Goal: Obtain resource: Obtain resource

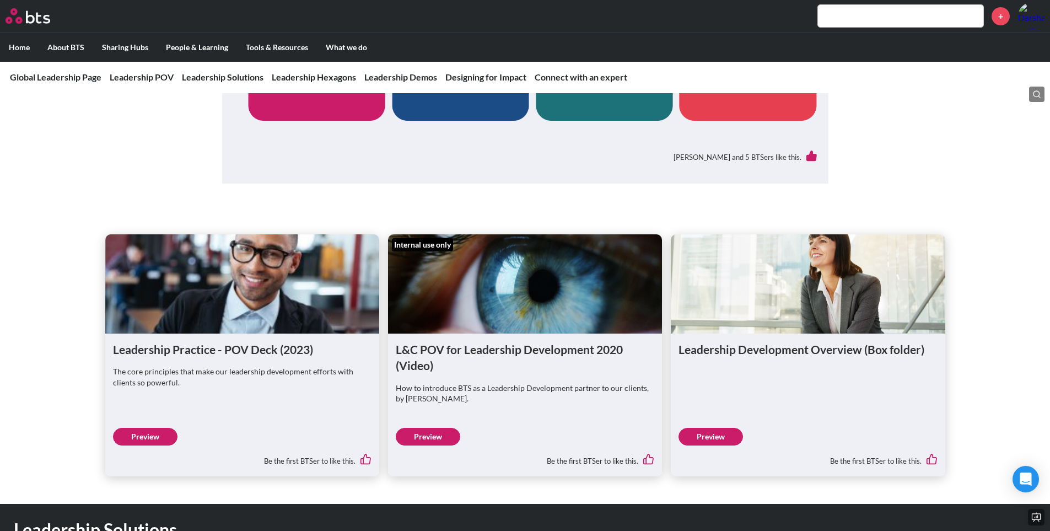
scroll to position [606, 0]
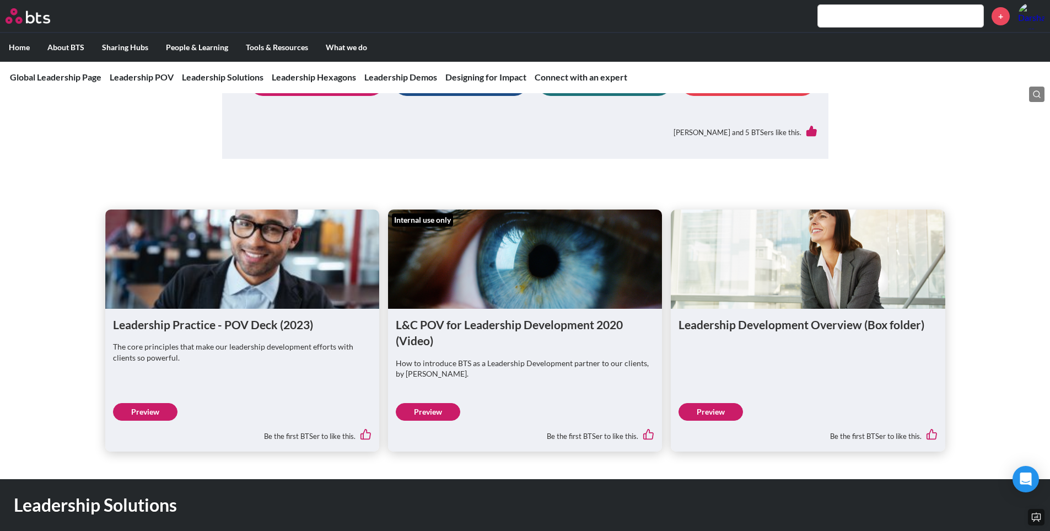
click at [153, 410] on link "Preview" at bounding box center [145, 412] width 64 height 18
click at [708, 409] on link "Preview" at bounding box center [710, 412] width 64 height 18
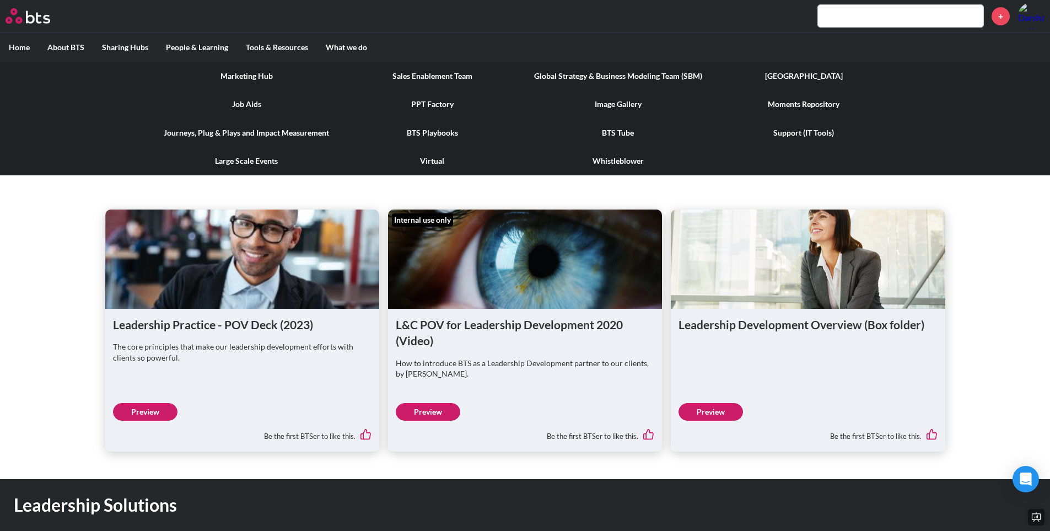
click at [425, 102] on link "PPT Factory" at bounding box center [432, 104] width 186 height 29
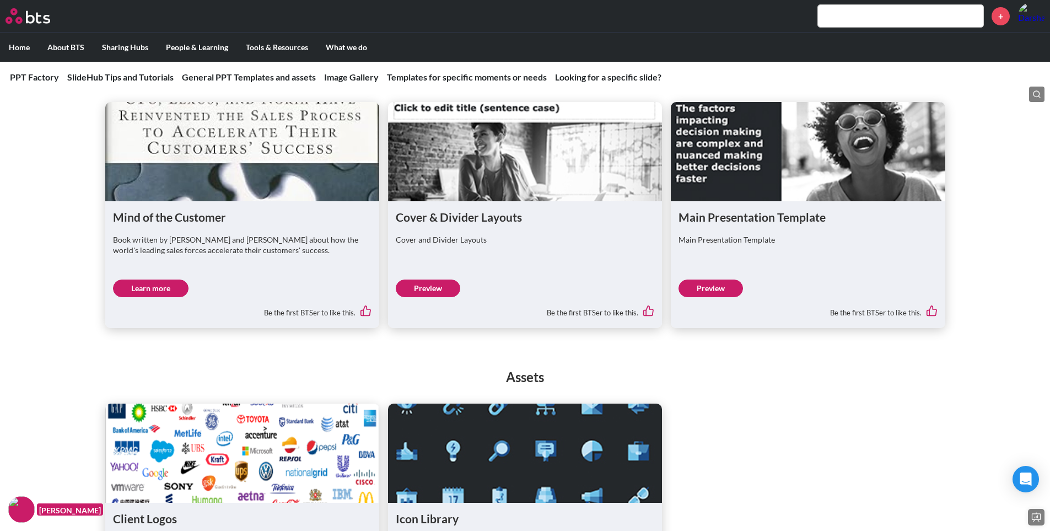
scroll to position [661, 0]
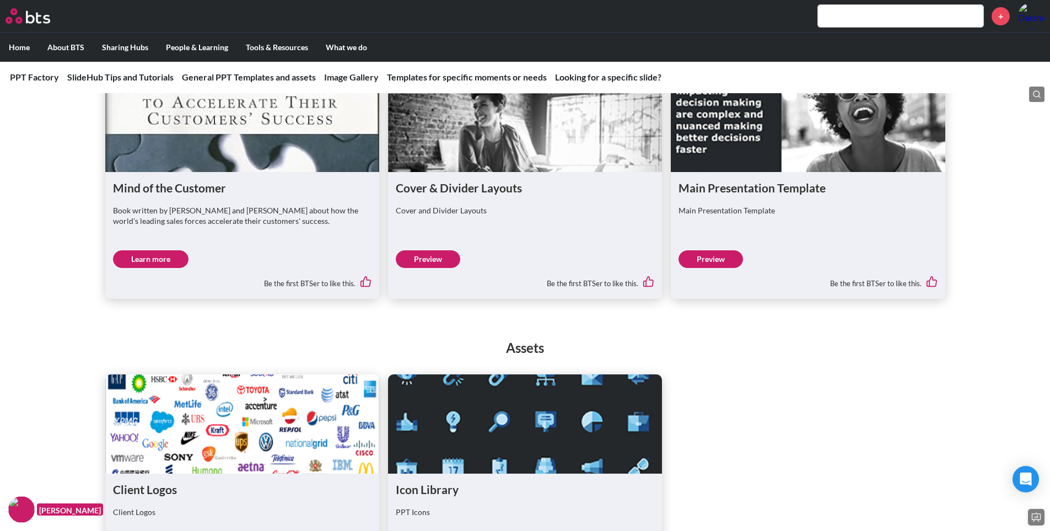
click at [722, 258] on link "Preview" at bounding box center [710, 259] width 64 height 18
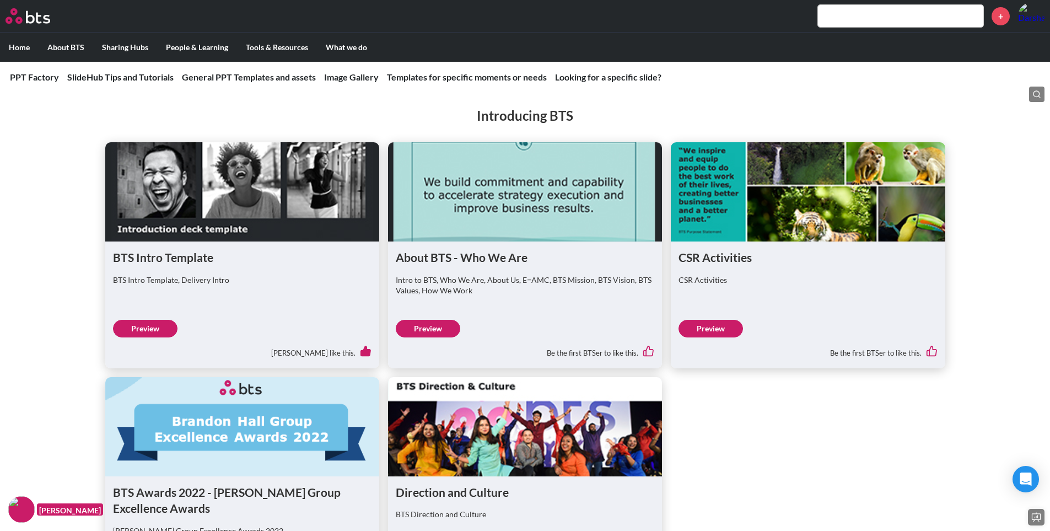
scroll to position [1377, 0]
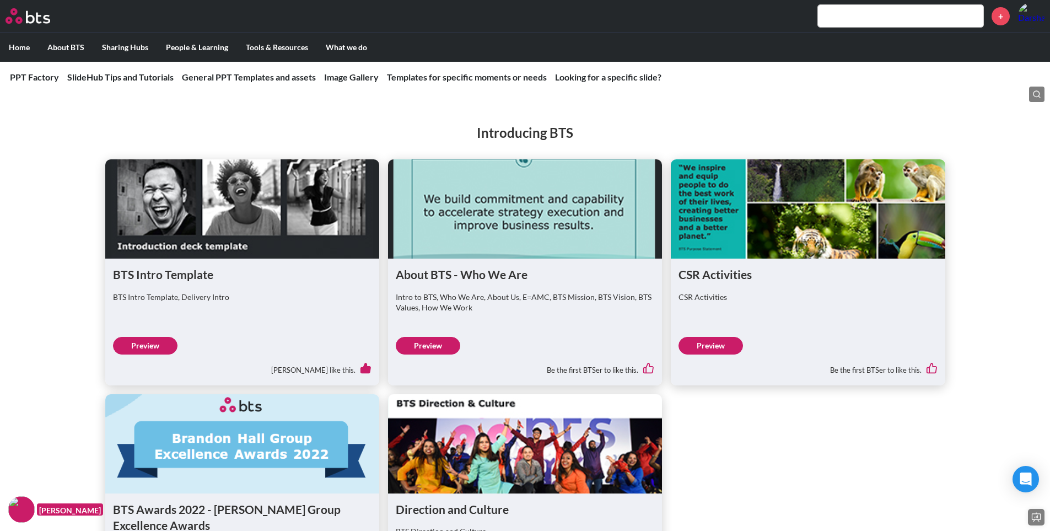
click at [163, 344] on link "Preview" at bounding box center [145, 346] width 64 height 18
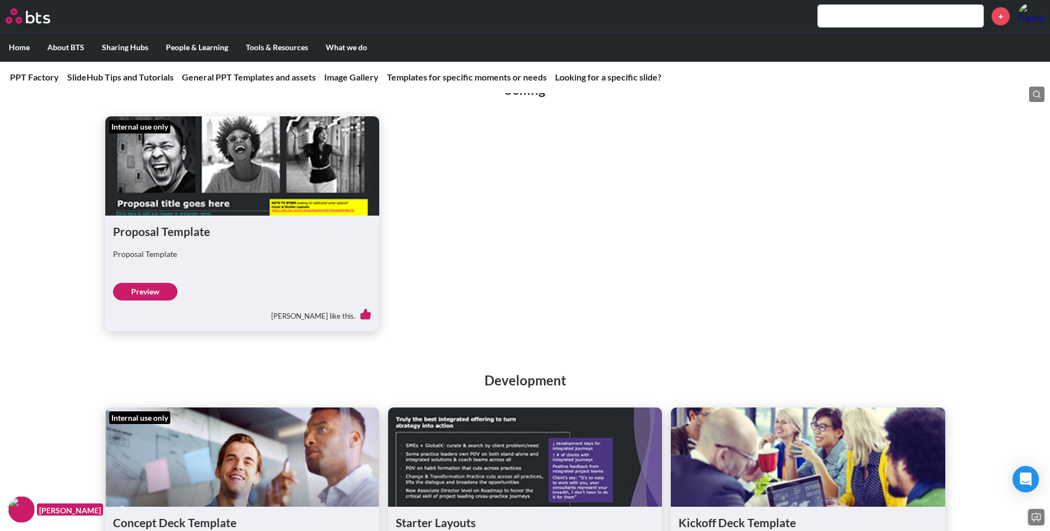
scroll to position [1984, 0]
click at [159, 291] on link "Preview" at bounding box center [145, 291] width 64 height 18
